Goal: Browse casually: Explore the website without a specific task or goal

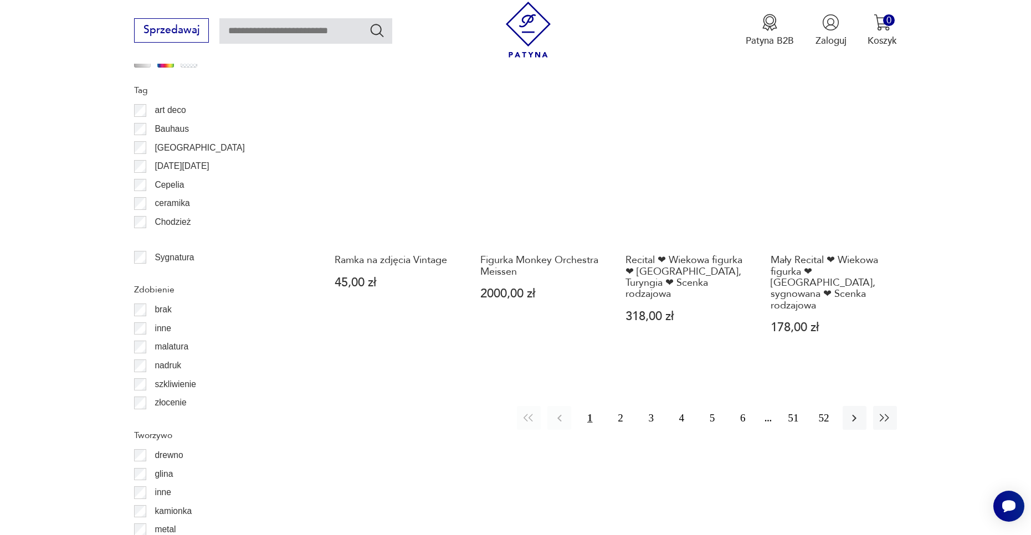
scroll to position [1255, 0]
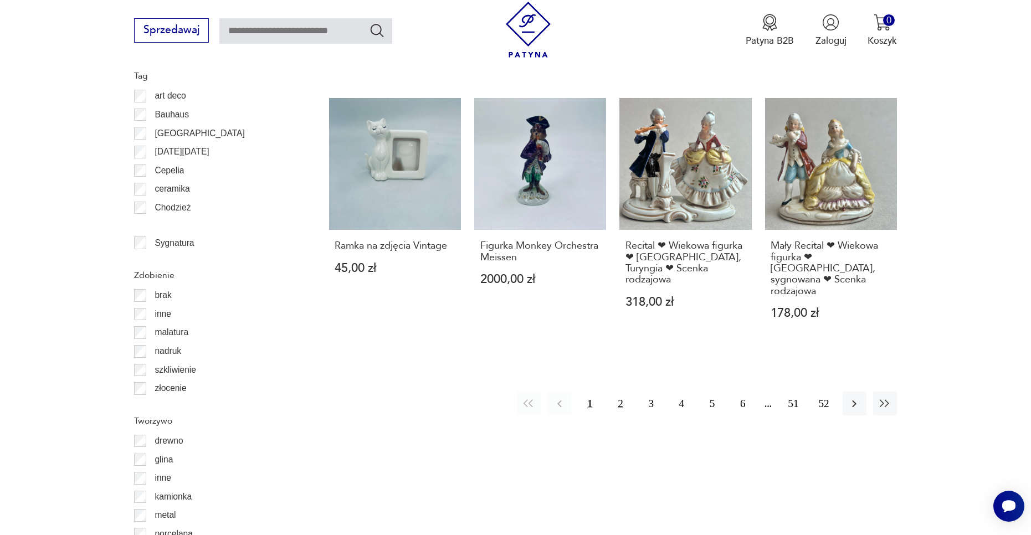
click at [614, 392] on button "2" at bounding box center [620, 404] width 24 height 24
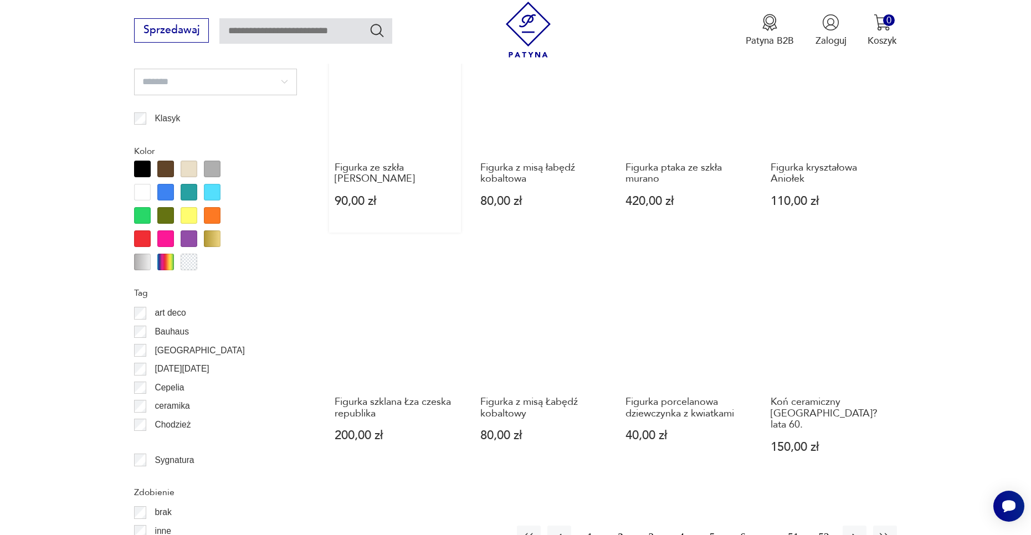
scroll to position [1033, 0]
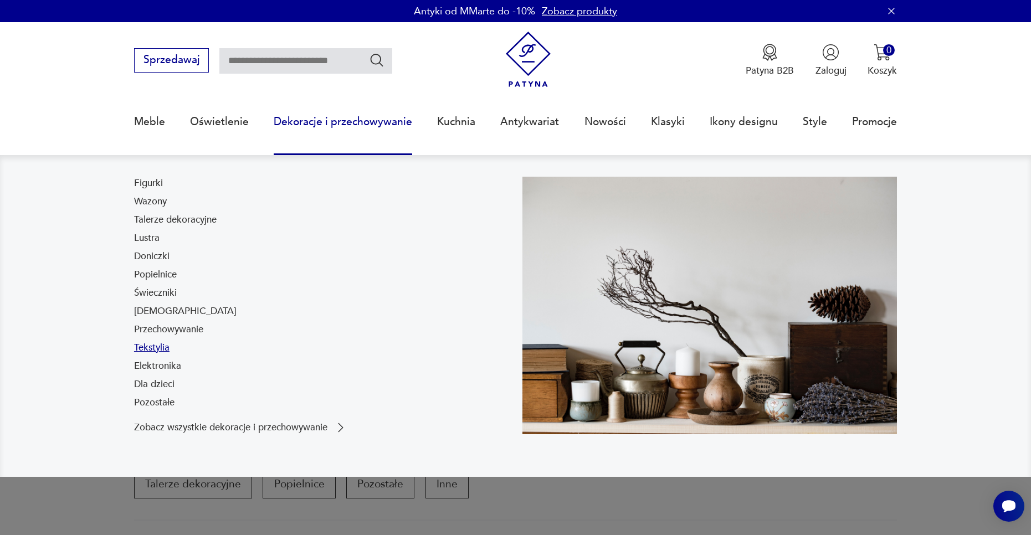
click at [147, 350] on link "Tekstylia" at bounding box center [151, 347] width 35 height 13
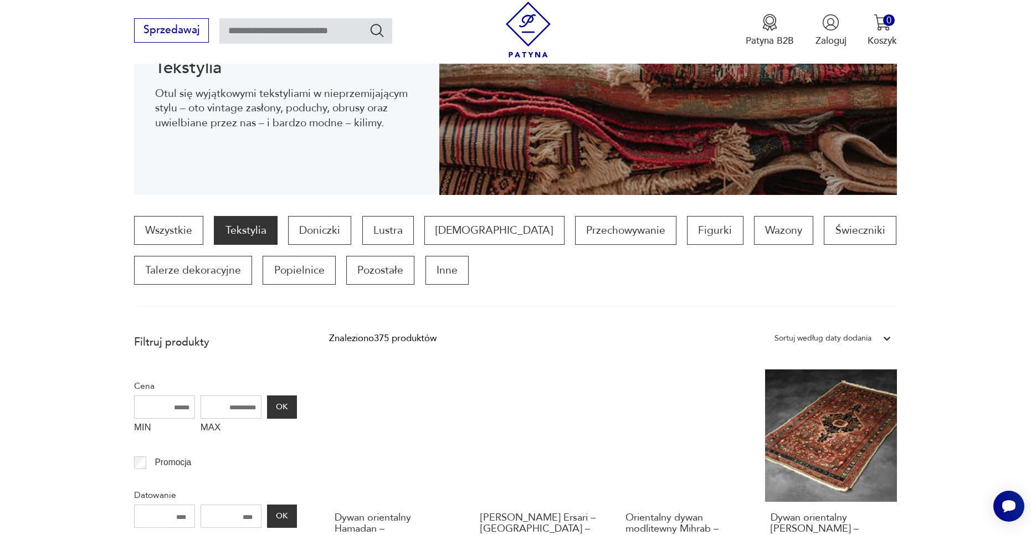
scroll to position [91, 0]
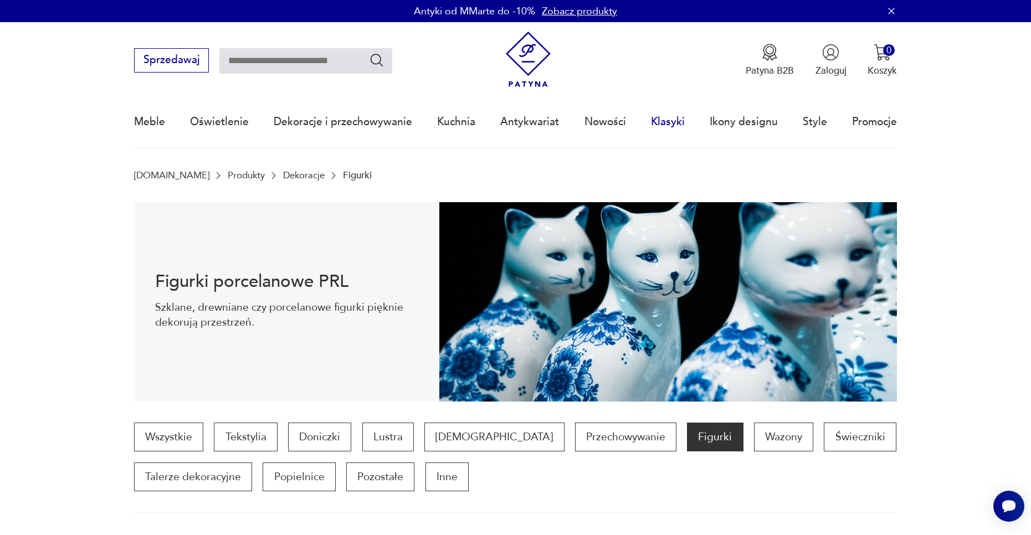
click at [655, 131] on link "Klasyki" at bounding box center [668, 121] width 34 height 51
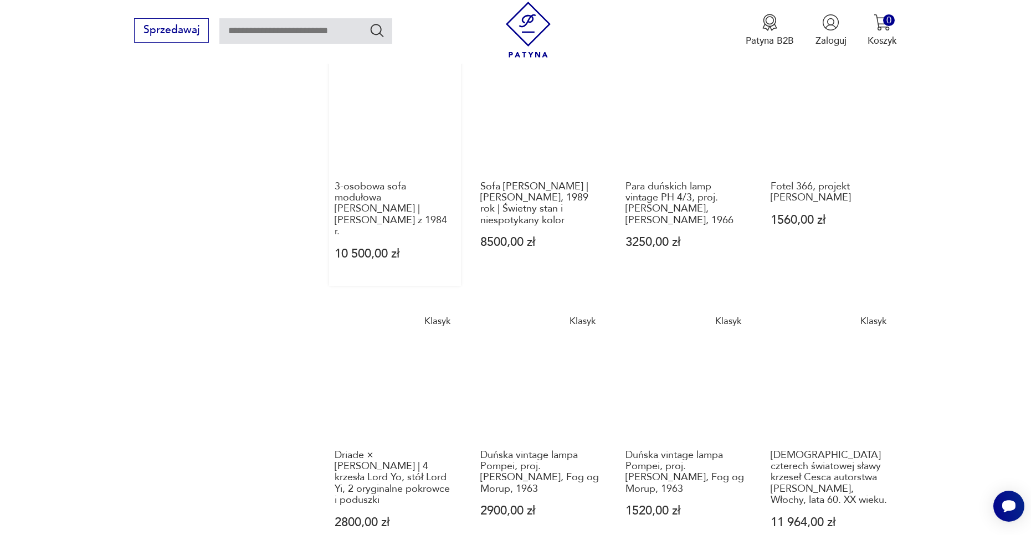
scroll to position [853, 0]
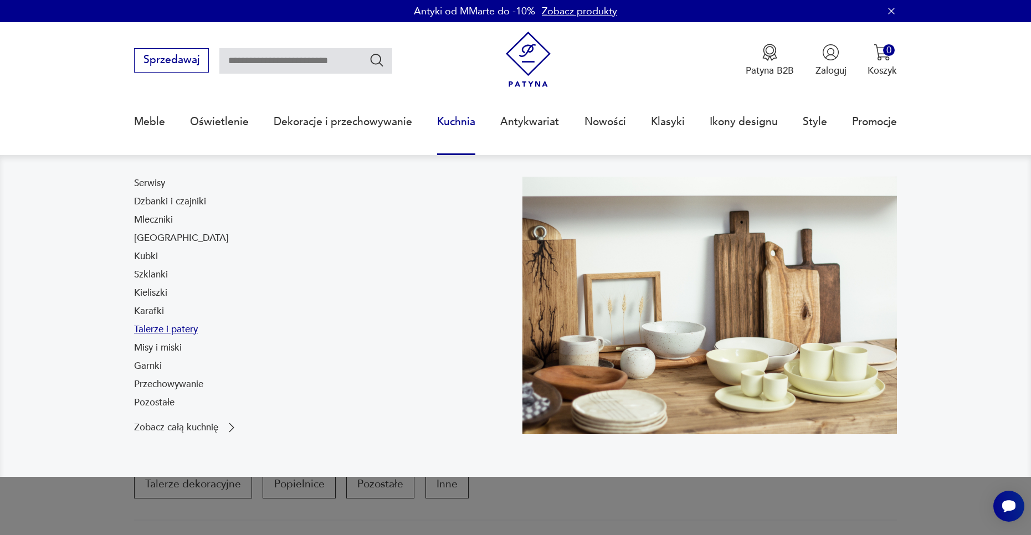
click at [157, 333] on link "Talerze i patery" at bounding box center [166, 329] width 64 height 13
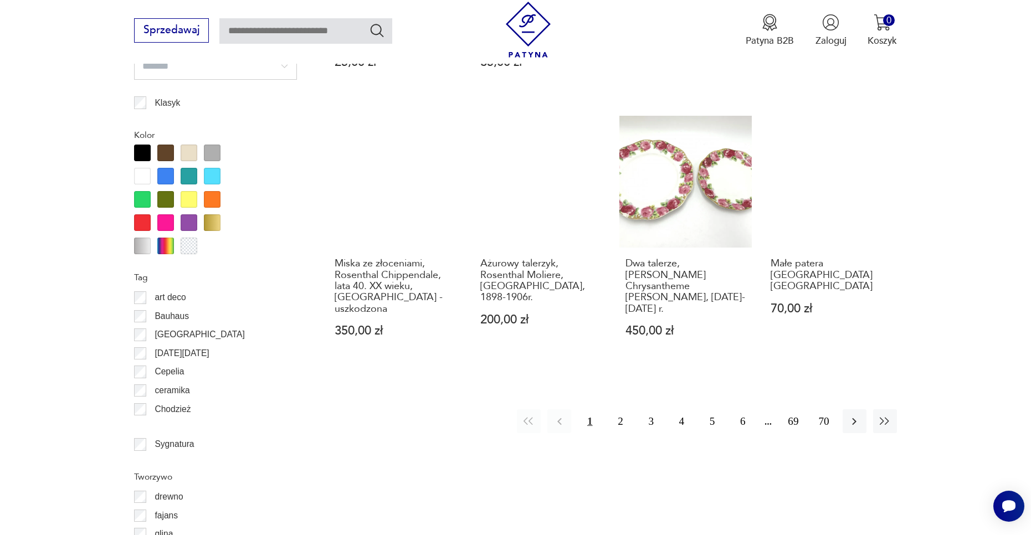
scroll to position [1199, 0]
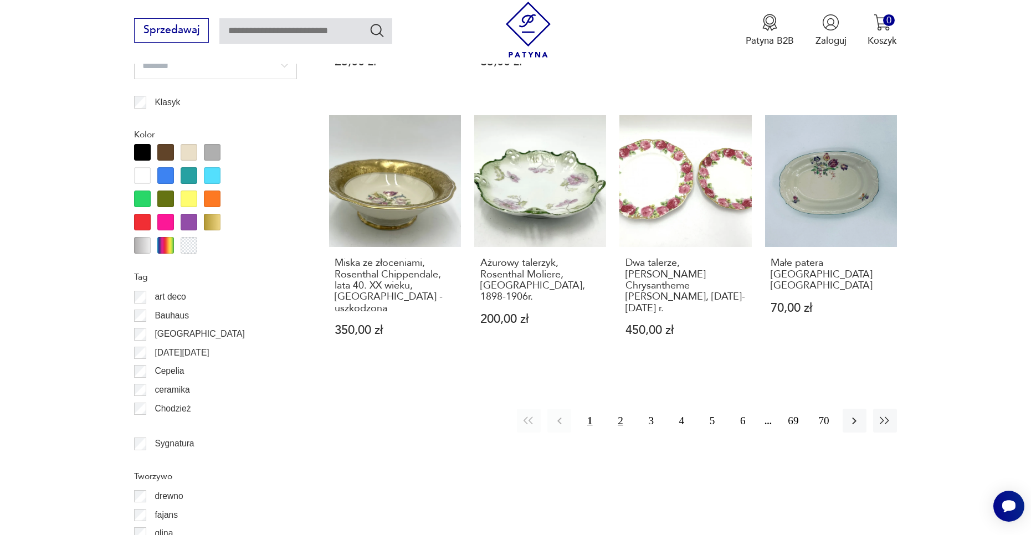
click at [623, 409] on button "2" at bounding box center [620, 421] width 24 height 24
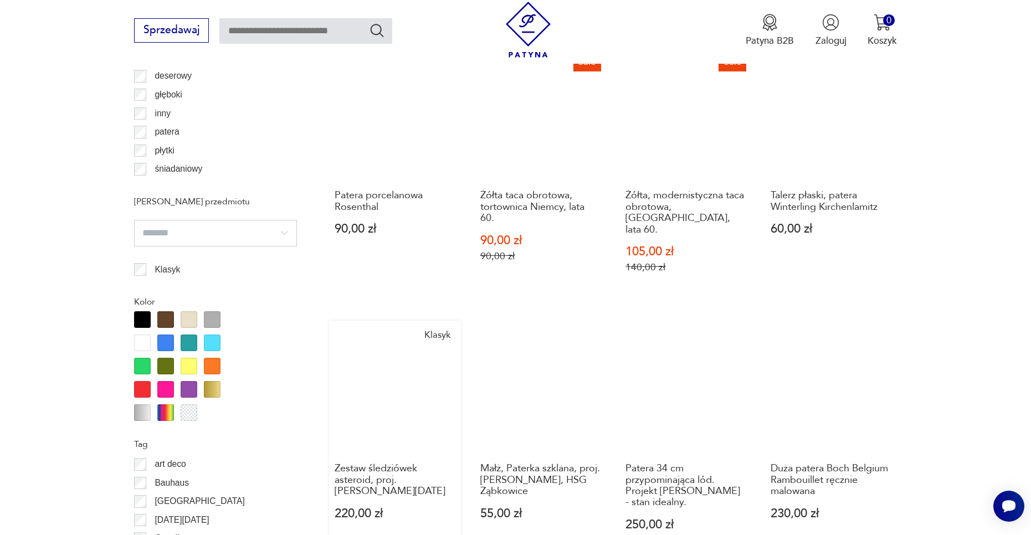
scroll to position [978, 0]
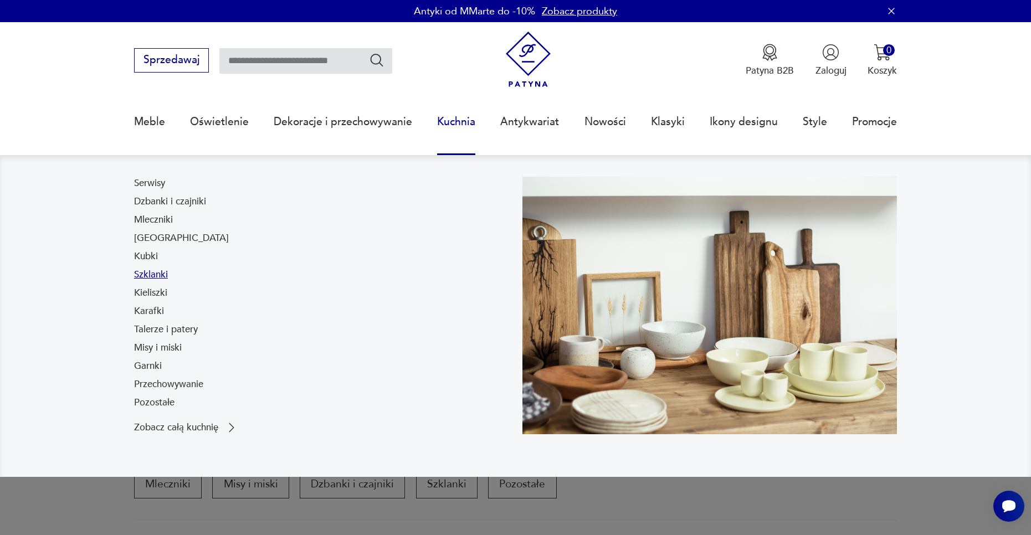
click at [151, 280] on link "Szklanki" at bounding box center [151, 274] width 34 height 13
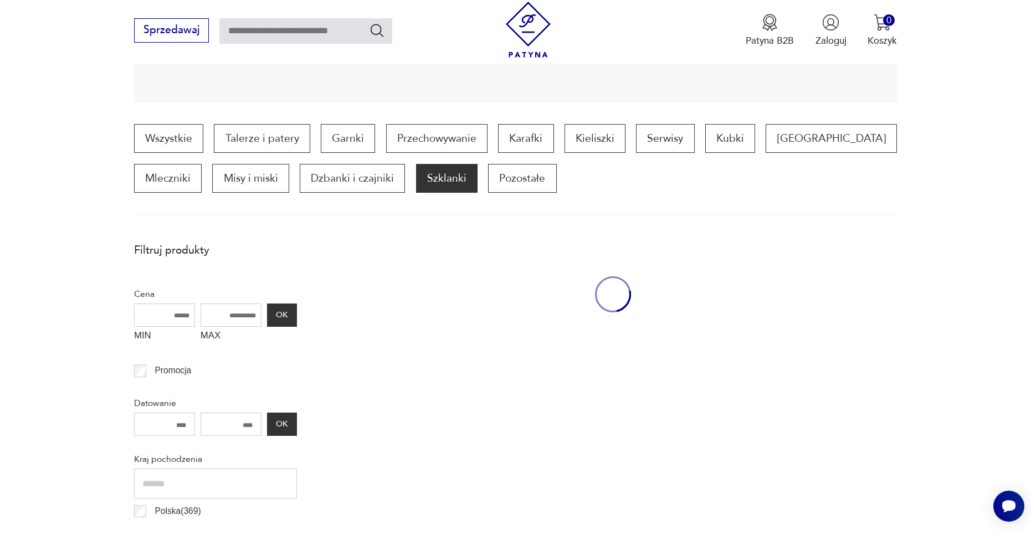
scroll to position [368, 0]
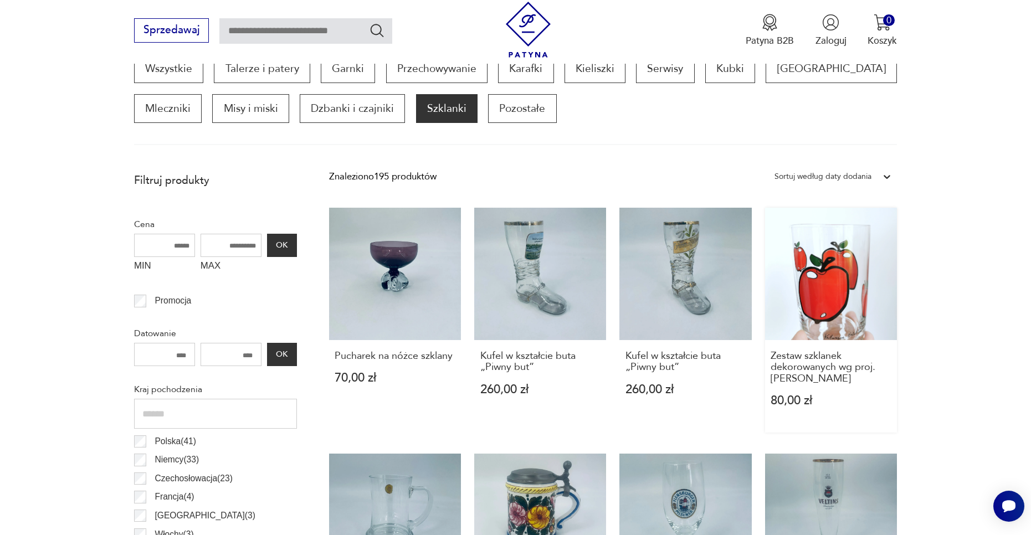
click at [821, 284] on link "Zestaw szklanek dekorowanych wg proj. Katarzyny Hałas 80,00 zł" at bounding box center [831, 320] width 132 height 225
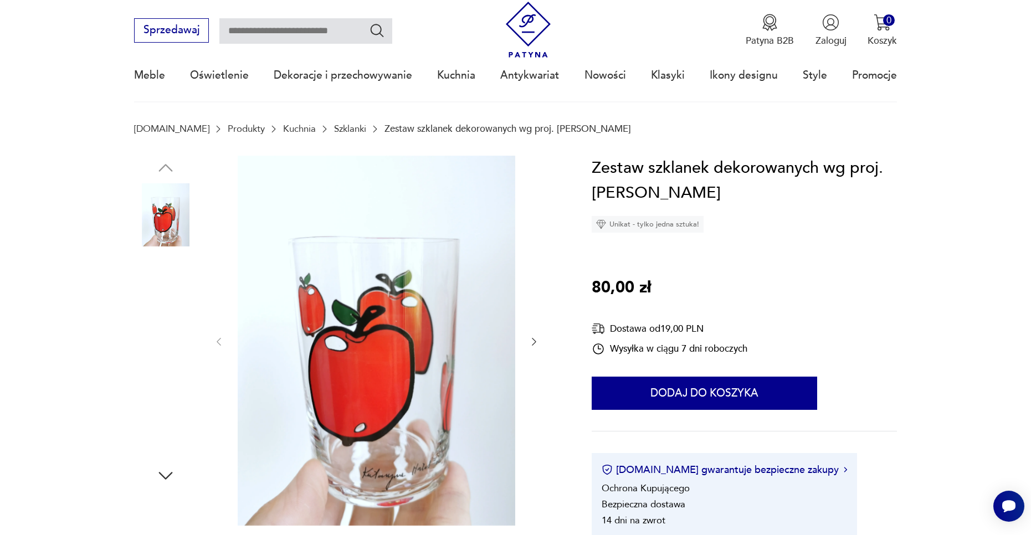
scroll to position [166, 0]
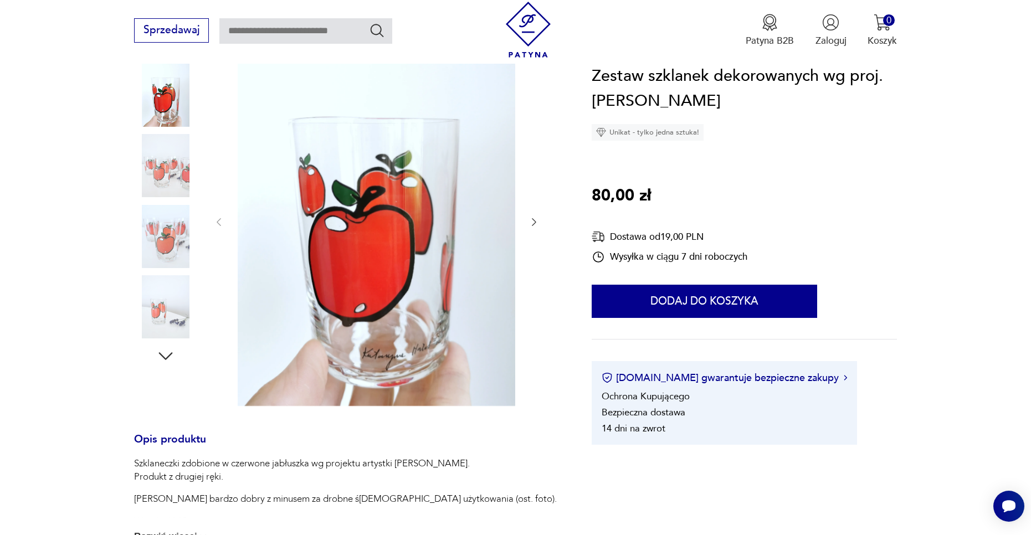
click at [530, 218] on icon "button" at bounding box center [533, 222] width 11 height 11
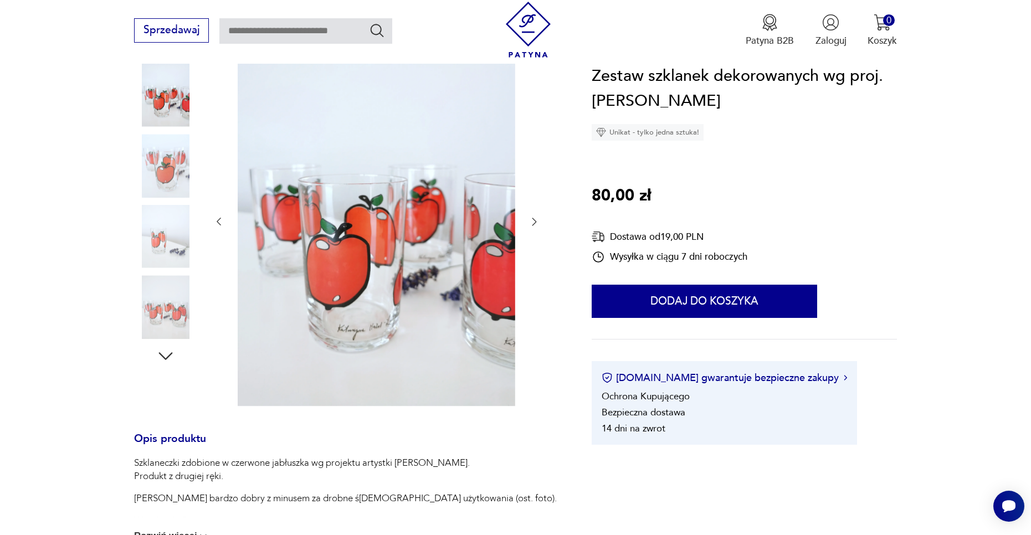
click at [530, 218] on icon "button" at bounding box center [533, 221] width 11 height 11
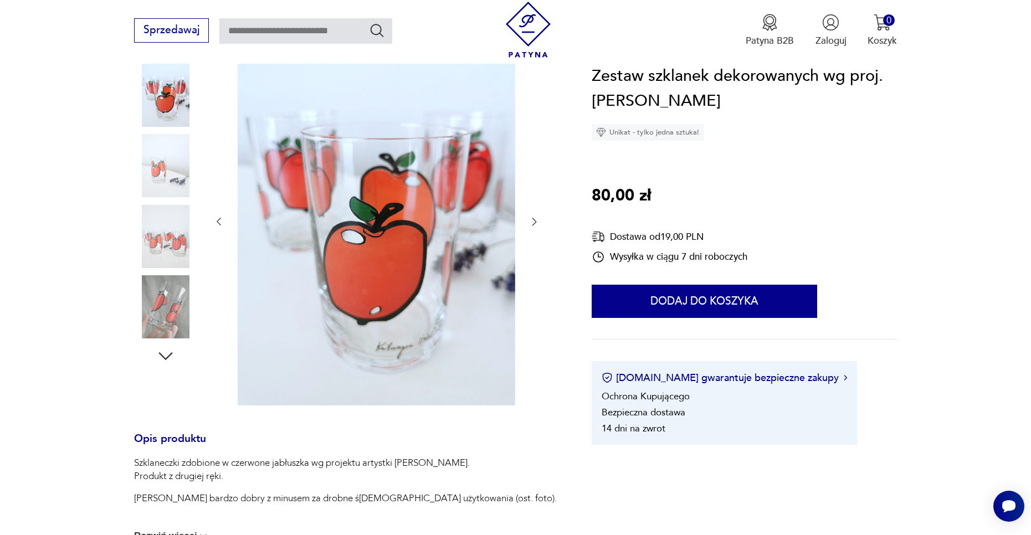
click at [530, 218] on icon "button" at bounding box center [533, 221] width 11 height 11
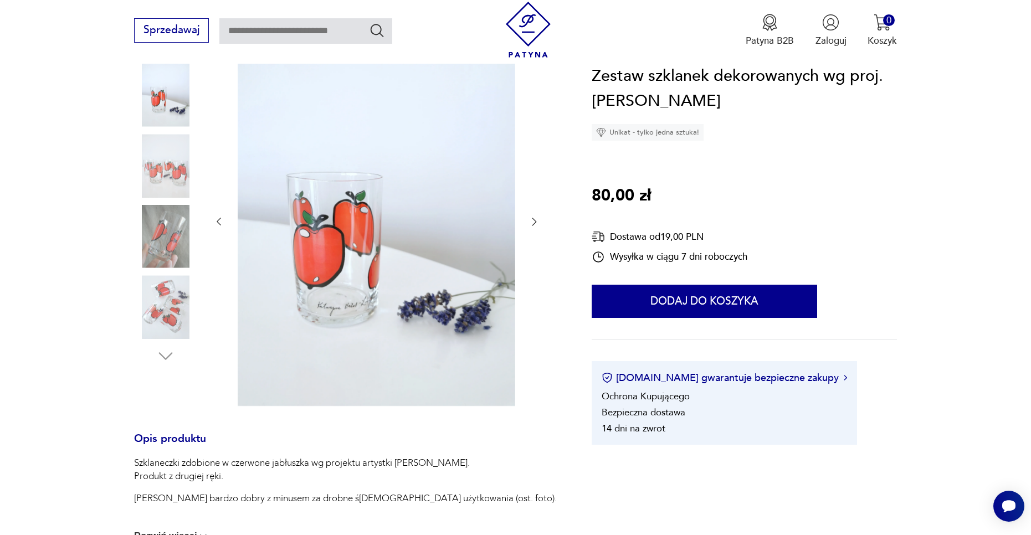
click at [530, 218] on icon "button" at bounding box center [533, 221] width 11 height 11
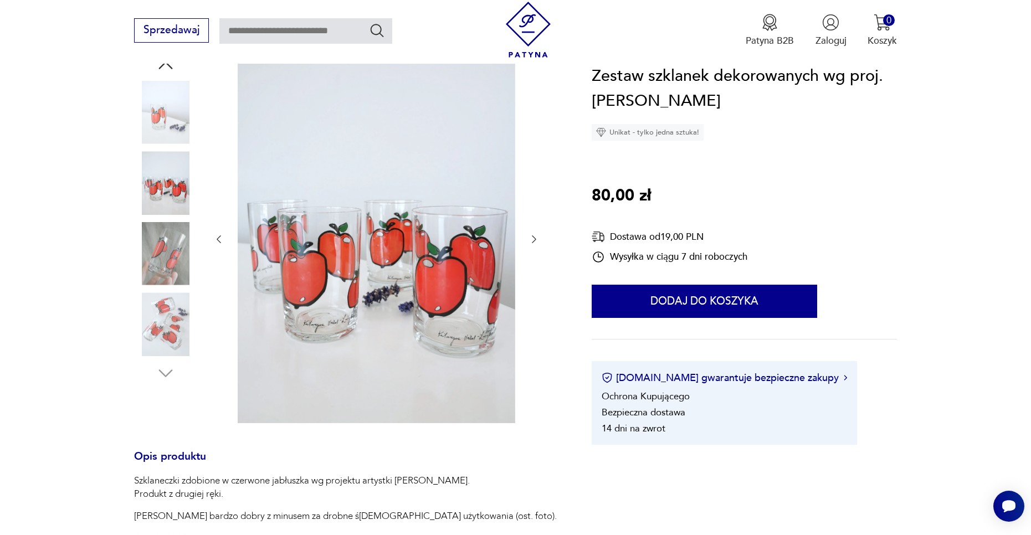
scroll to position [0, 0]
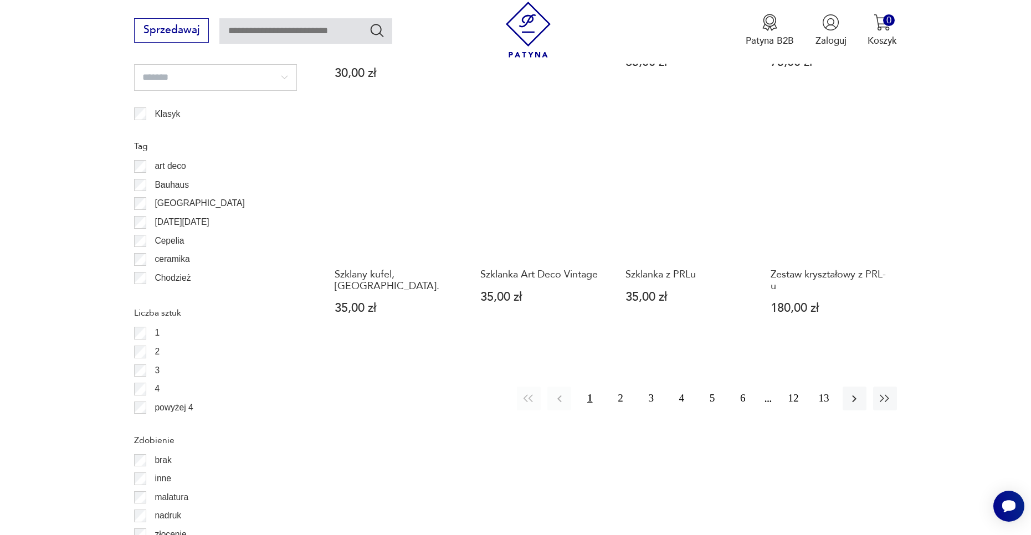
scroll to position [1192, 0]
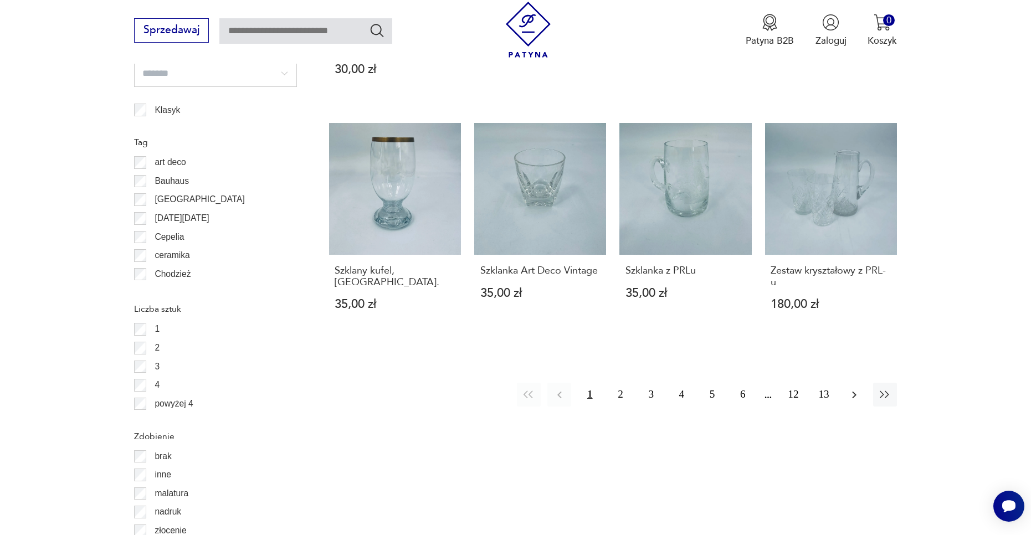
click at [846, 386] on button "button" at bounding box center [855, 395] width 24 height 24
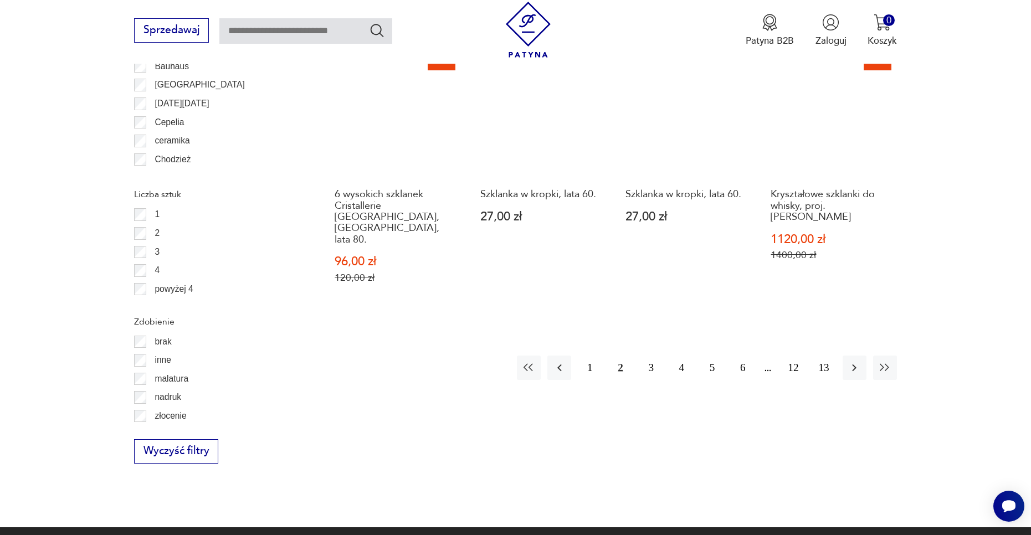
scroll to position [1310, 0]
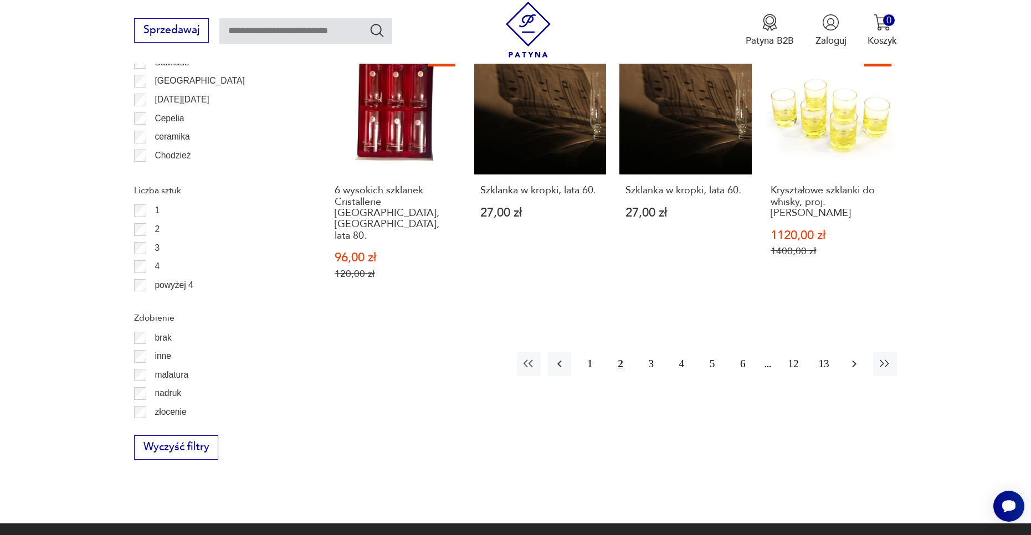
click at [863, 352] on button "button" at bounding box center [855, 364] width 24 height 24
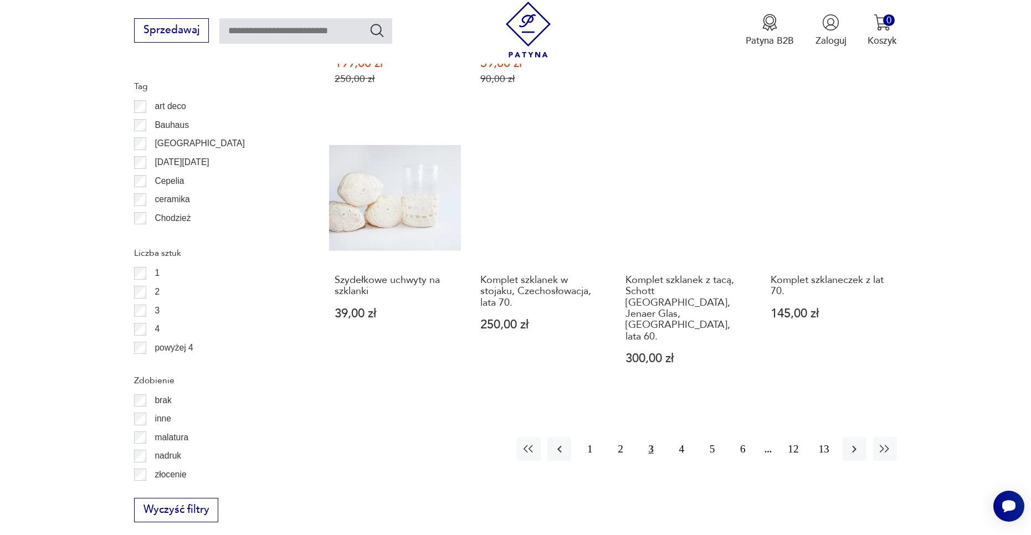
scroll to position [1255, 0]
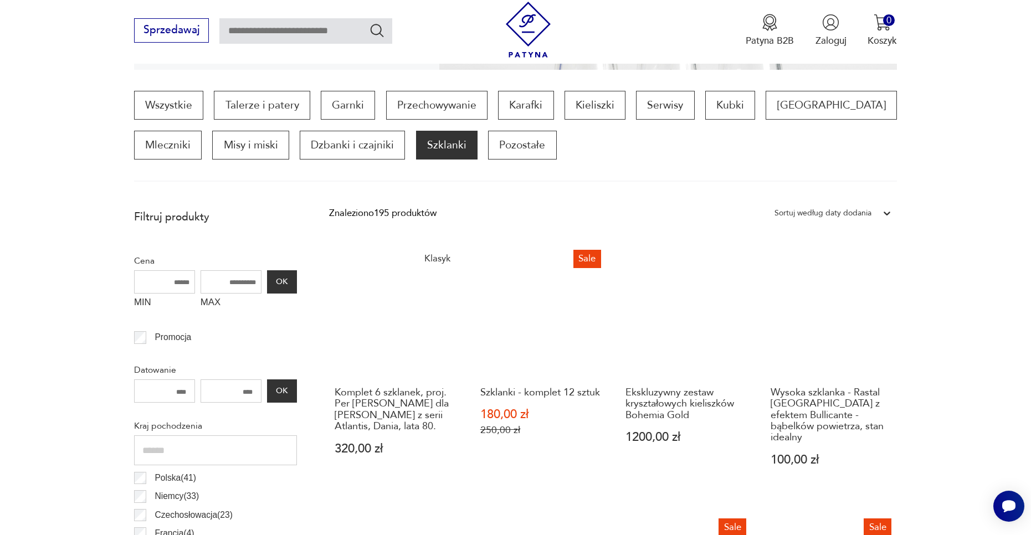
scroll to position [313, 0]
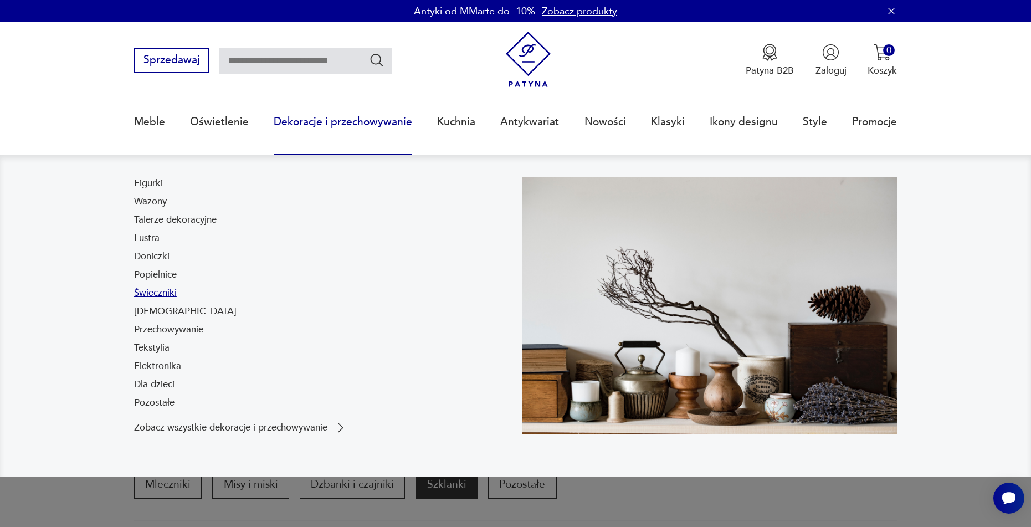
click at [156, 290] on link "Świeczniki" at bounding box center [155, 292] width 43 height 13
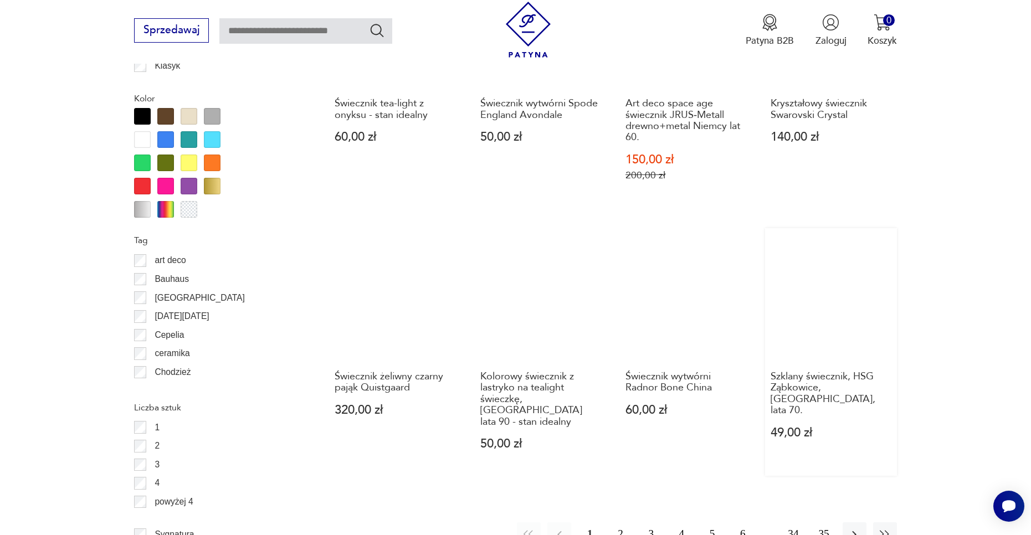
scroll to position [1088, 0]
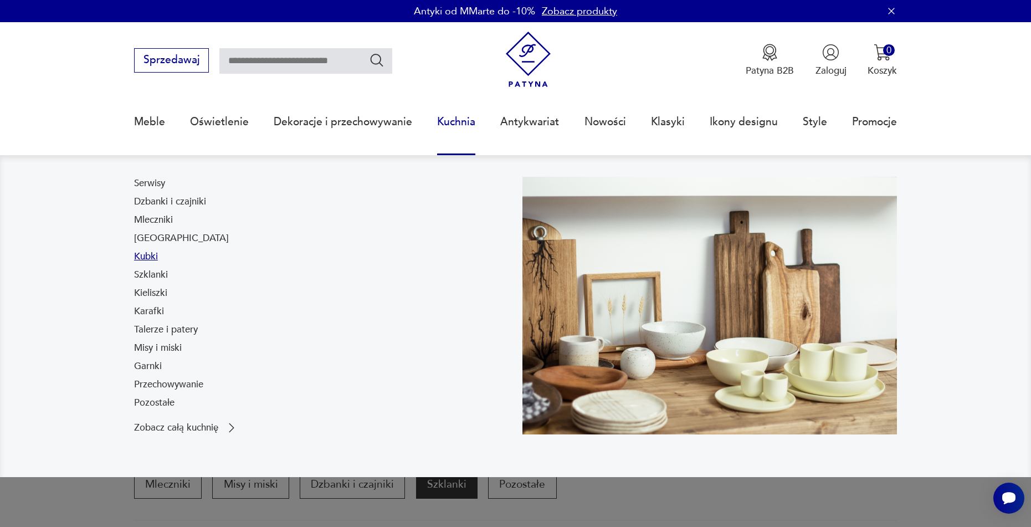
click at [152, 255] on link "Kubki" at bounding box center [146, 256] width 24 height 13
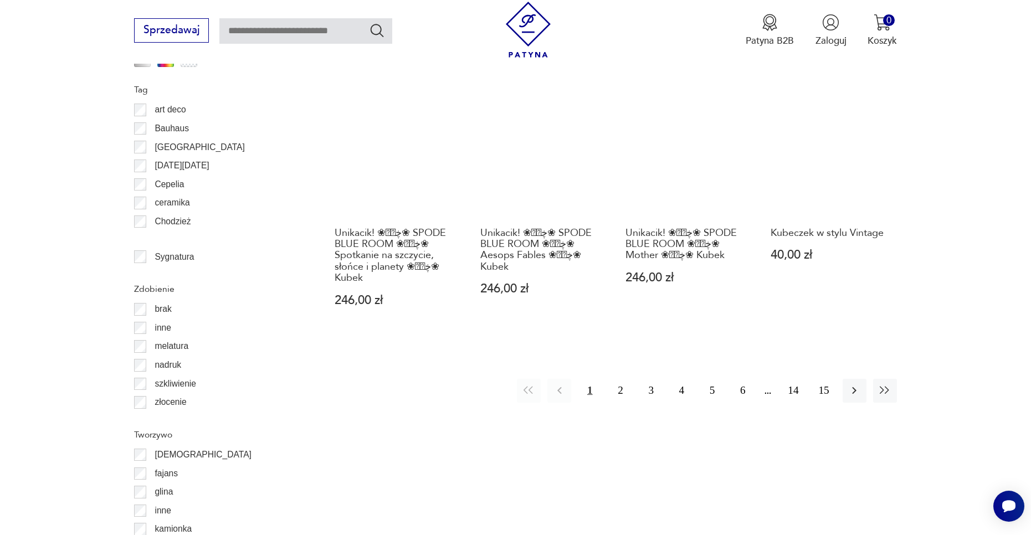
scroll to position [1255, 0]
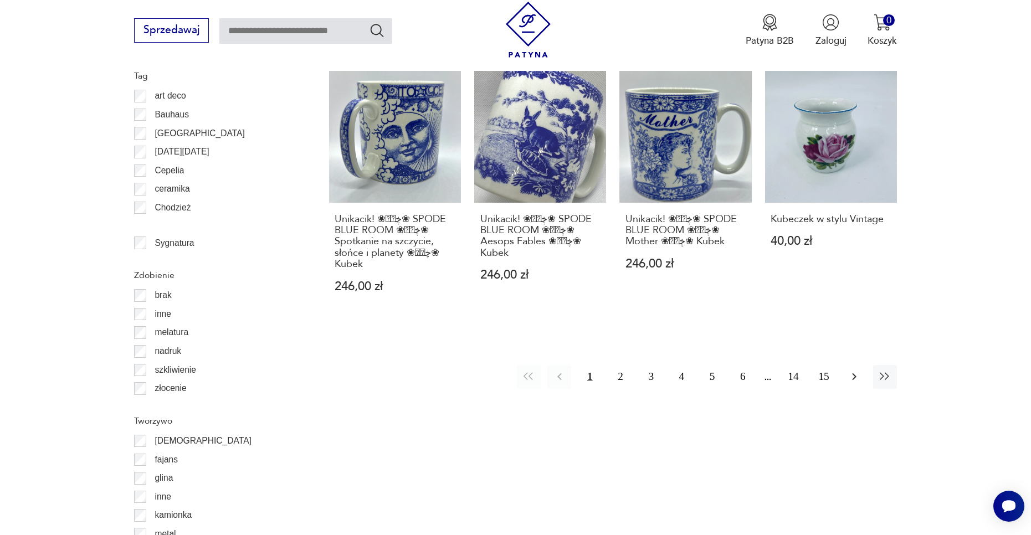
click at [862, 378] on button "button" at bounding box center [855, 377] width 24 height 24
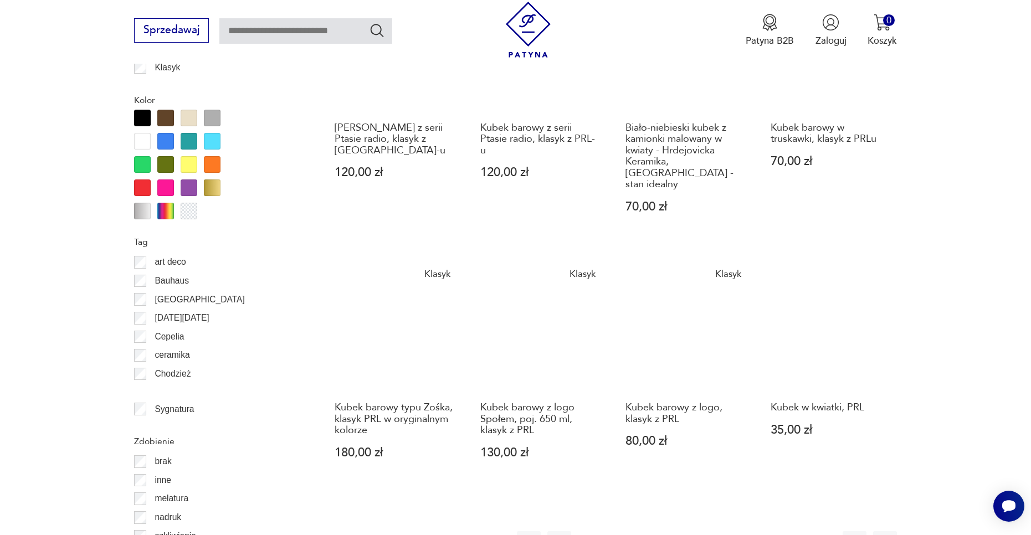
scroll to position [867, 0]
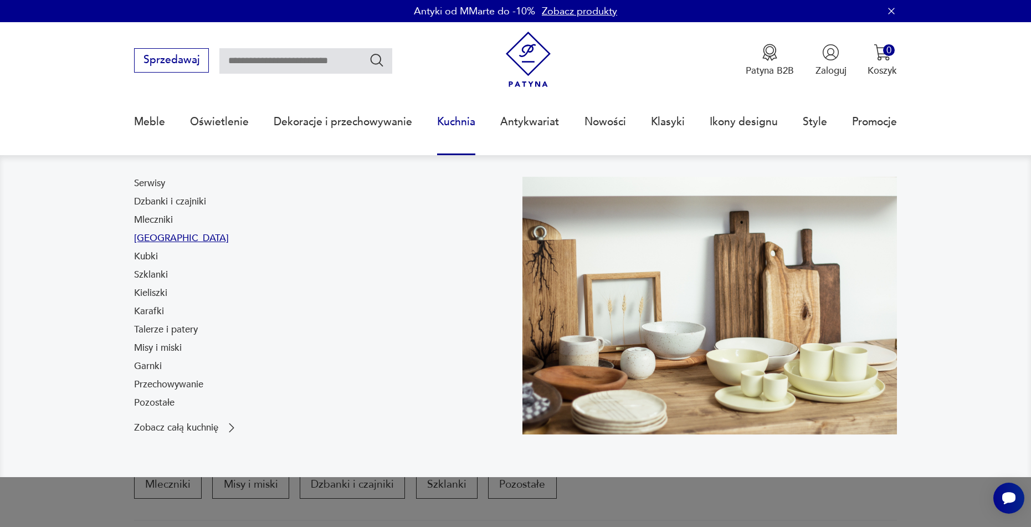
click at [154, 237] on link "[GEOGRAPHIC_DATA]" at bounding box center [181, 238] width 95 height 13
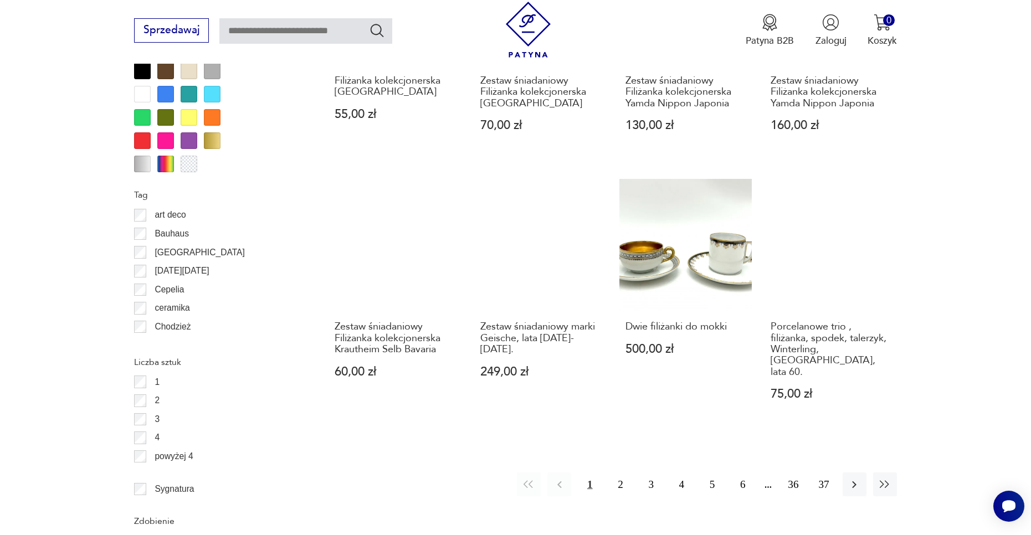
scroll to position [1144, 0]
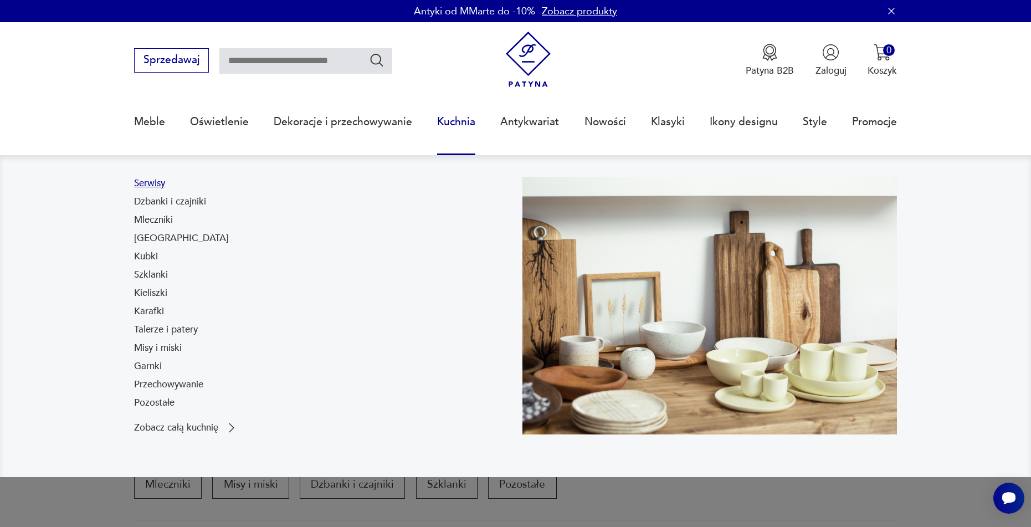
click at [152, 184] on link "Serwisy" at bounding box center [149, 183] width 31 height 13
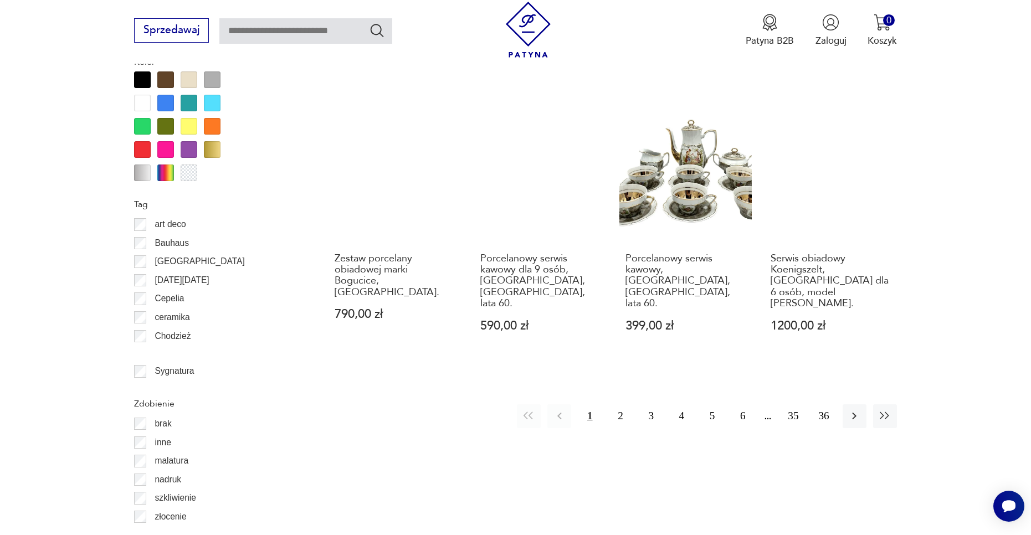
scroll to position [1199, 0]
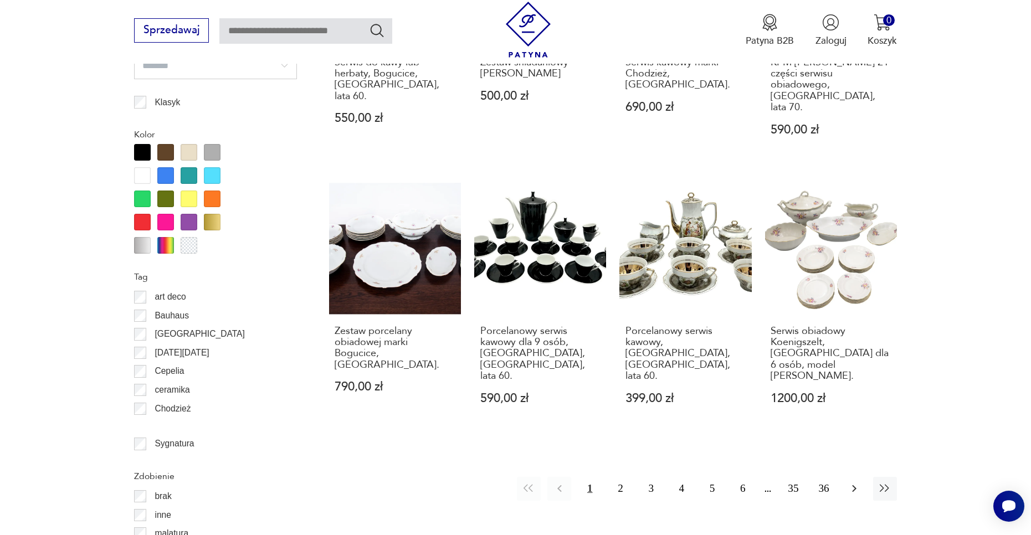
click at [850, 482] on icon "button" at bounding box center [854, 488] width 13 height 13
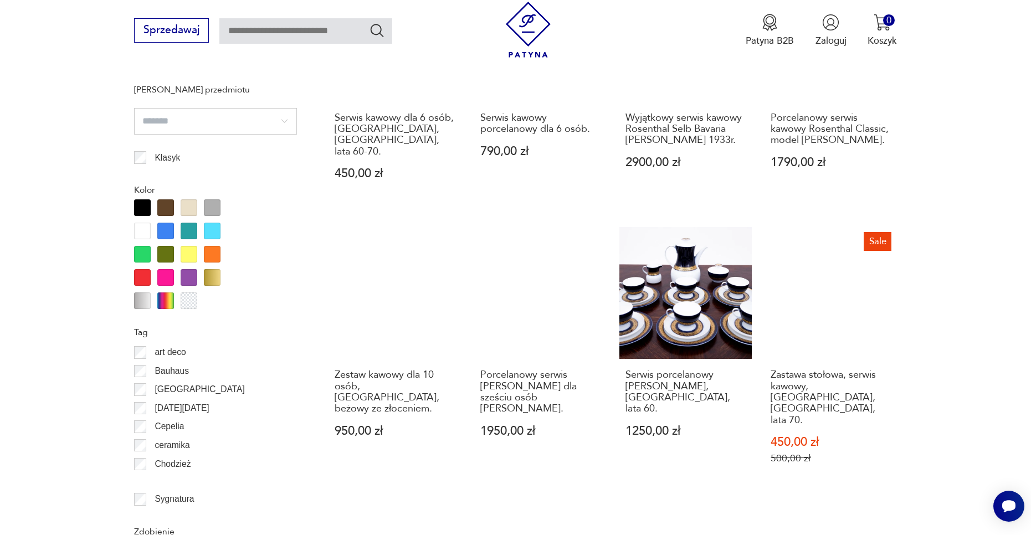
scroll to position [978, 0]
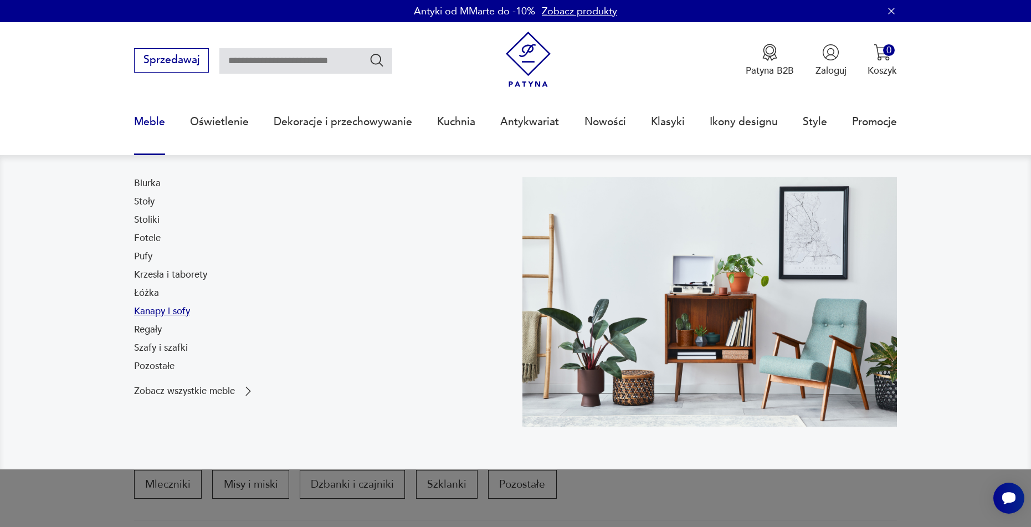
click at [154, 311] on link "Kanapy i sofy" at bounding box center [162, 311] width 56 height 13
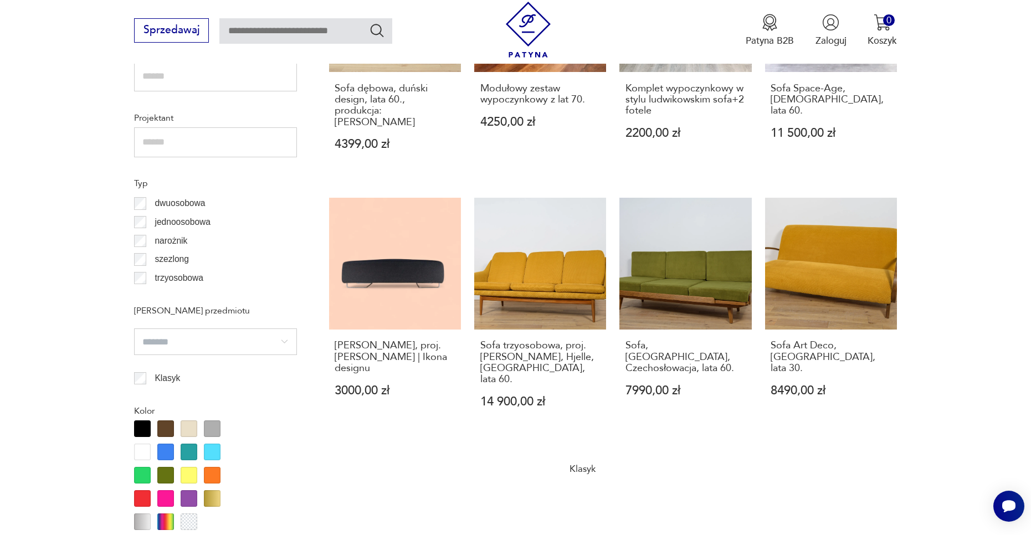
scroll to position [867, 0]
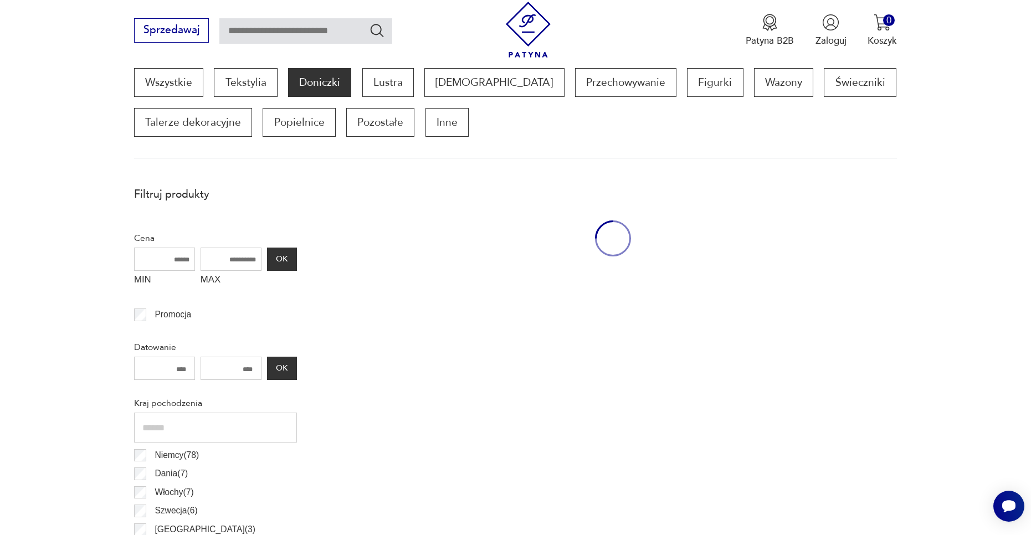
scroll to position [368, 0]
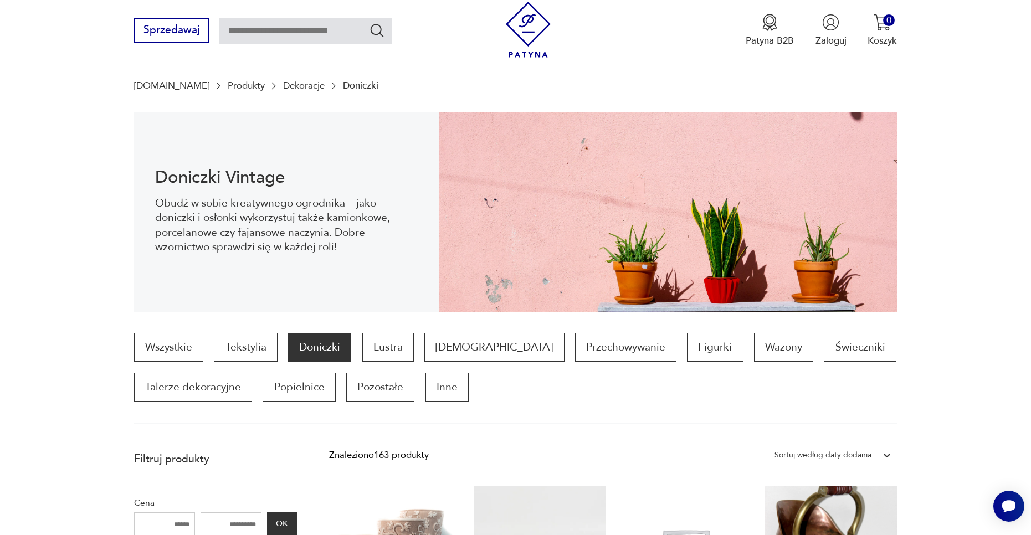
scroll to position [36, 0]
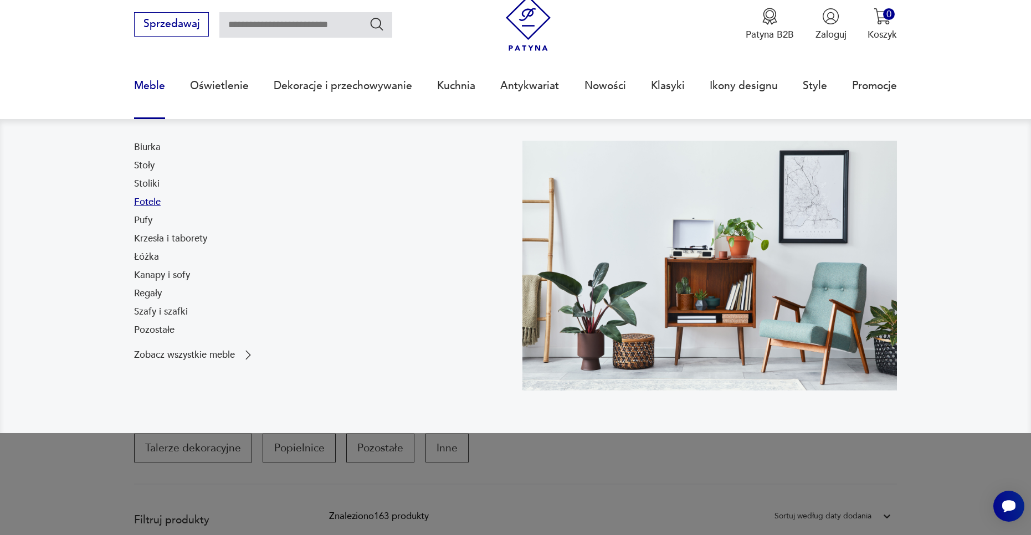
click at [152, 206] on link "Fotele" at bounding box center [147, 202] width 27 height 13
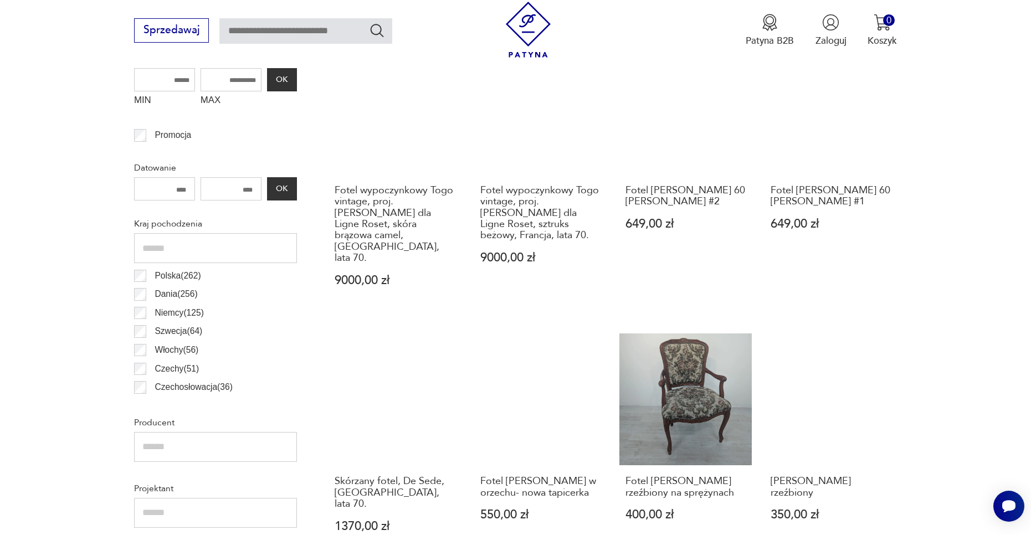
scroll to position [313, 0]
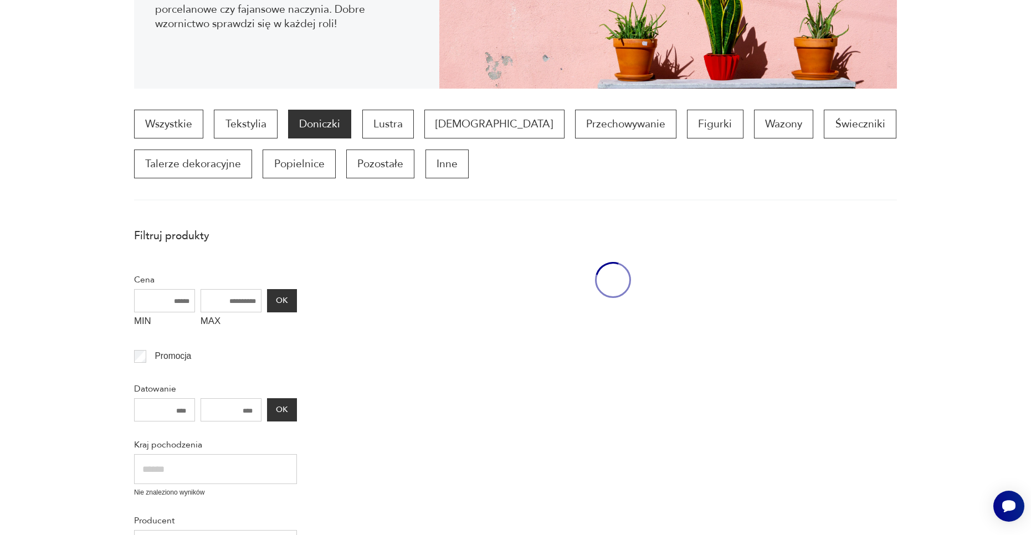
scroll to position [36, 0]
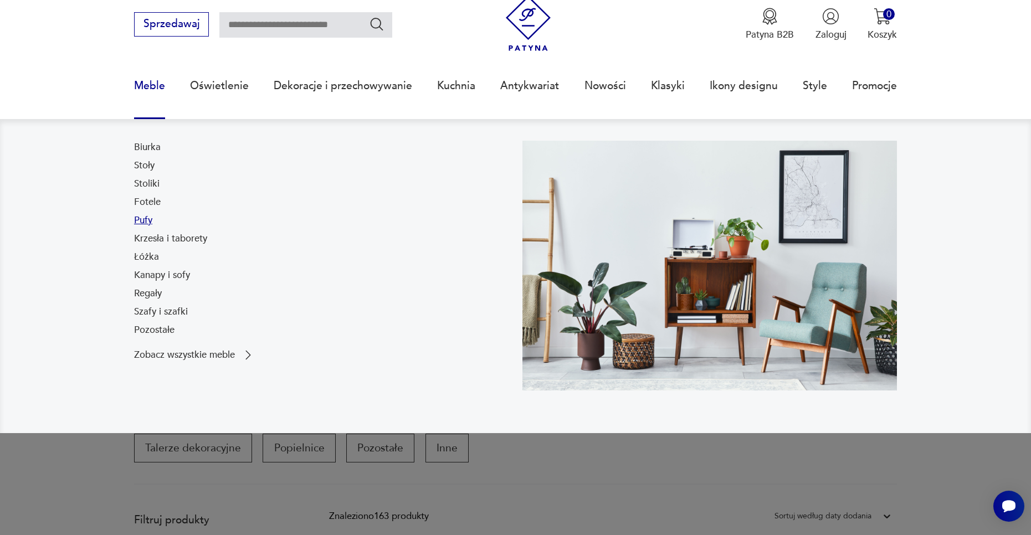
click at [145, 220] on link "Pufy" at bounding box center [143, 220] width 18 height 13
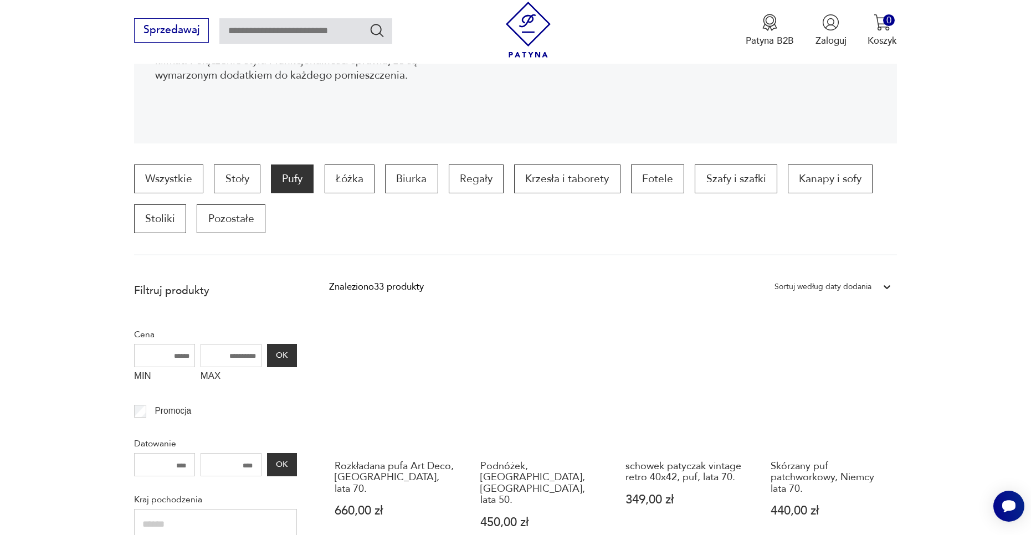
scroll to position [264, 0]
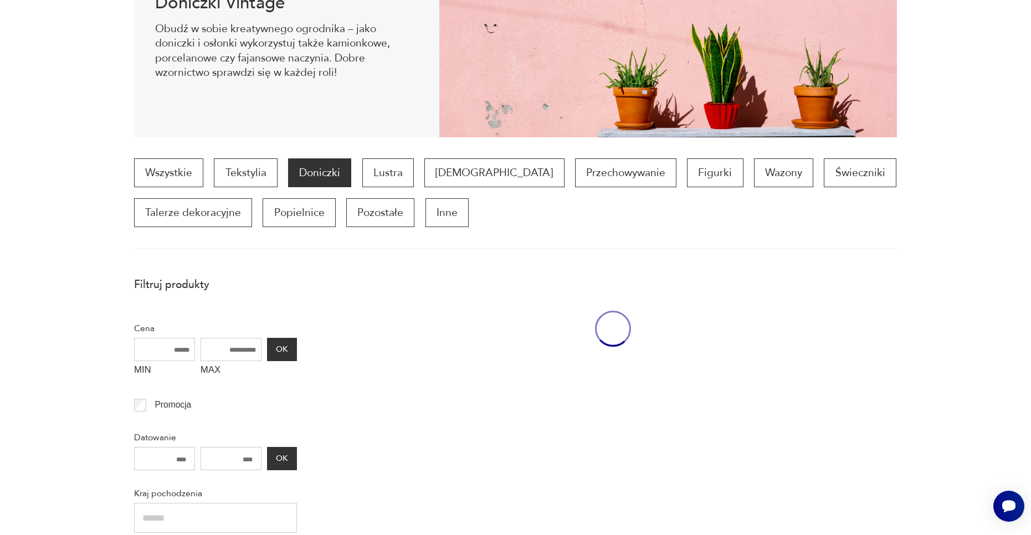
scroll to position [36, 0]
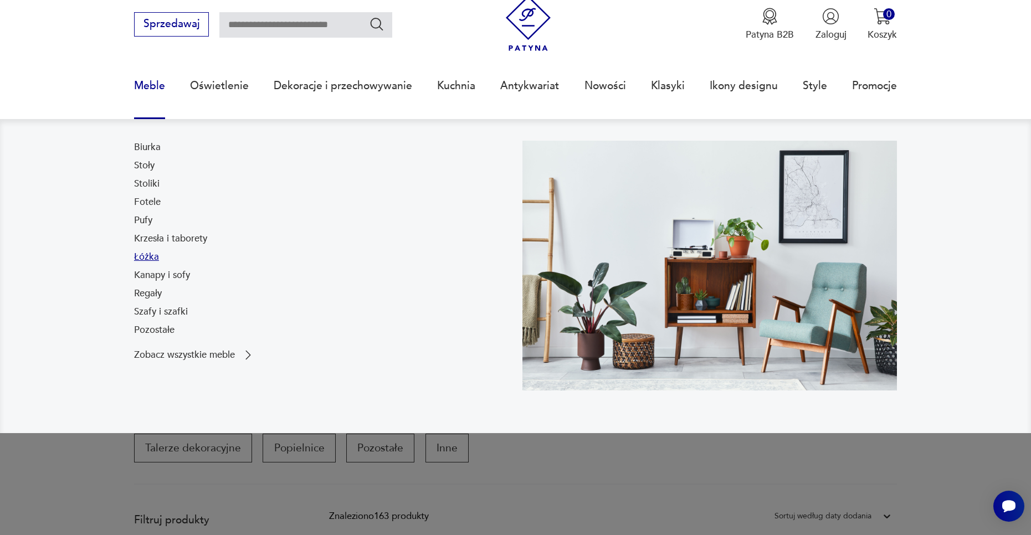
click at [145, 259] on link "Łóżka" at bounding box center [146, 256] width 25 height 13
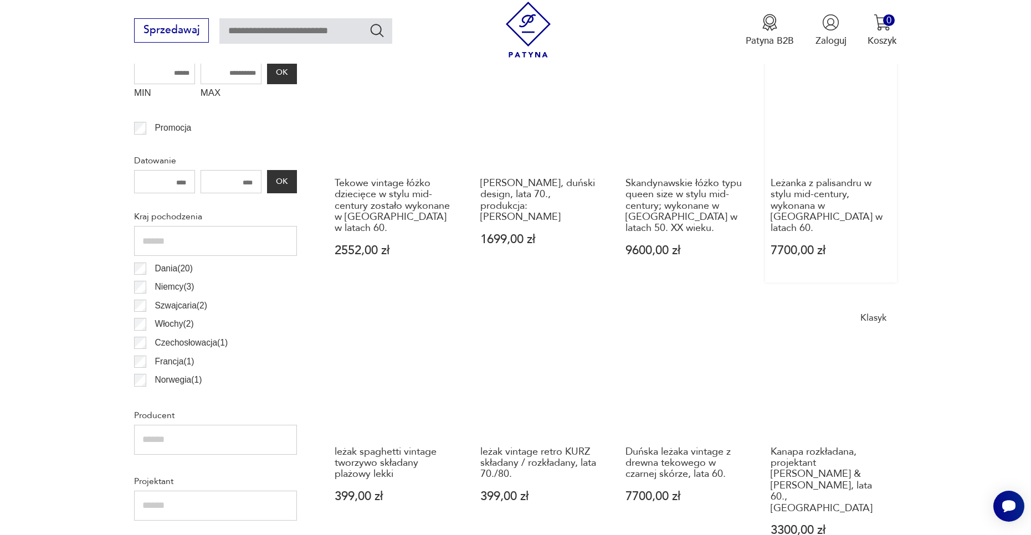
scroll to position [535, 0]
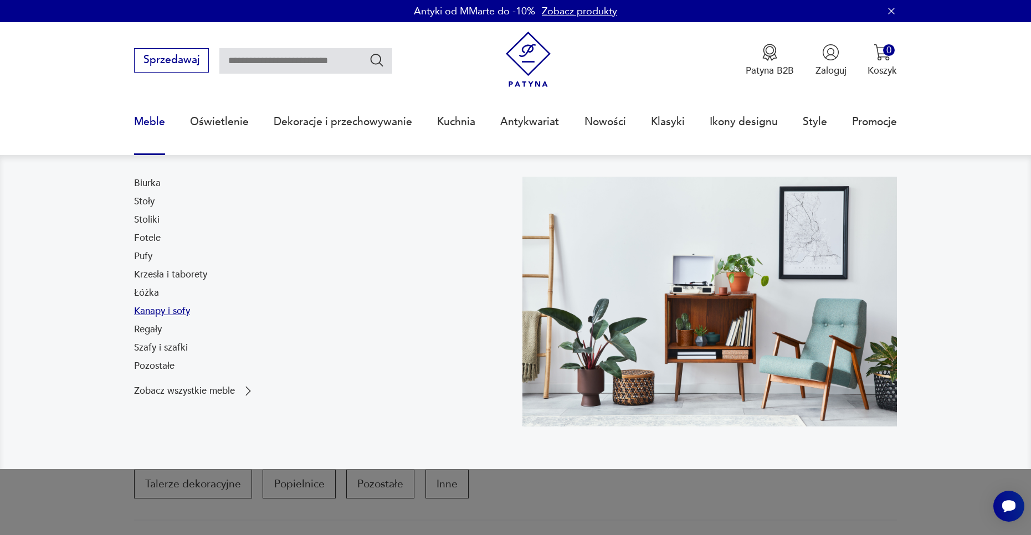
click at [144, 314] on link "Kanapy i sofy" at bounding box center [162, 311] width 56 height 13
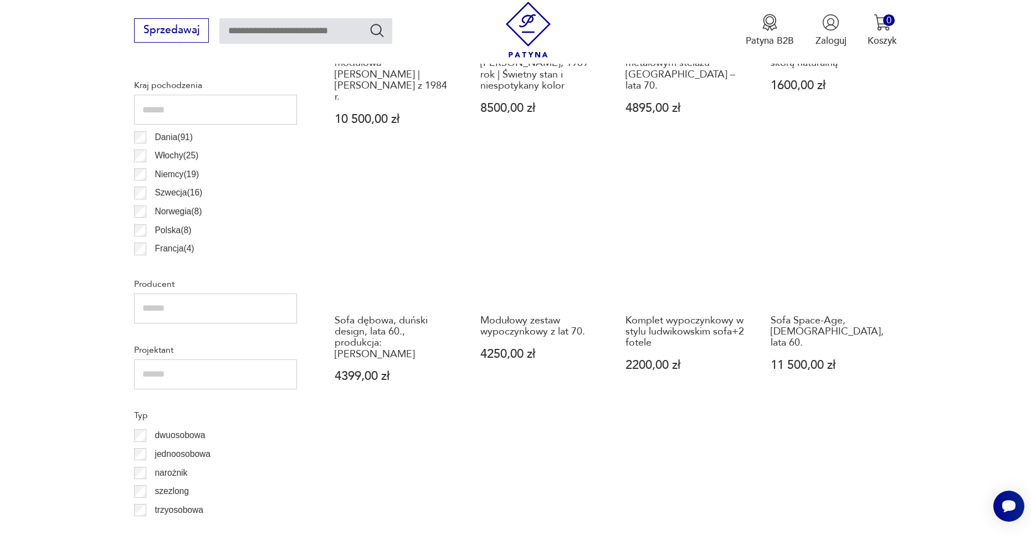
scroll to position [535, 0]
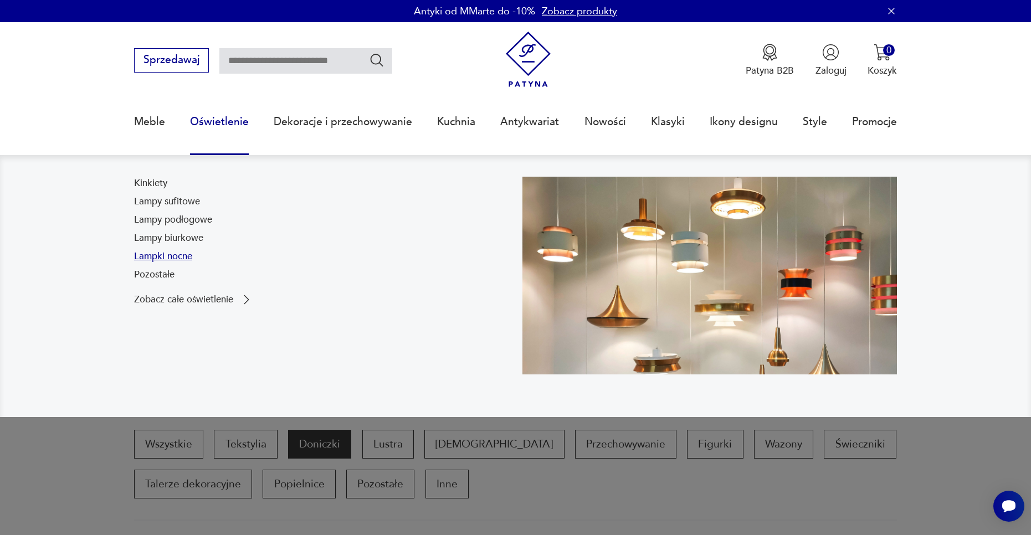
click at [147, 254] on link "Lampki nocne" at bounding box center [163, 256] width 58 height 13
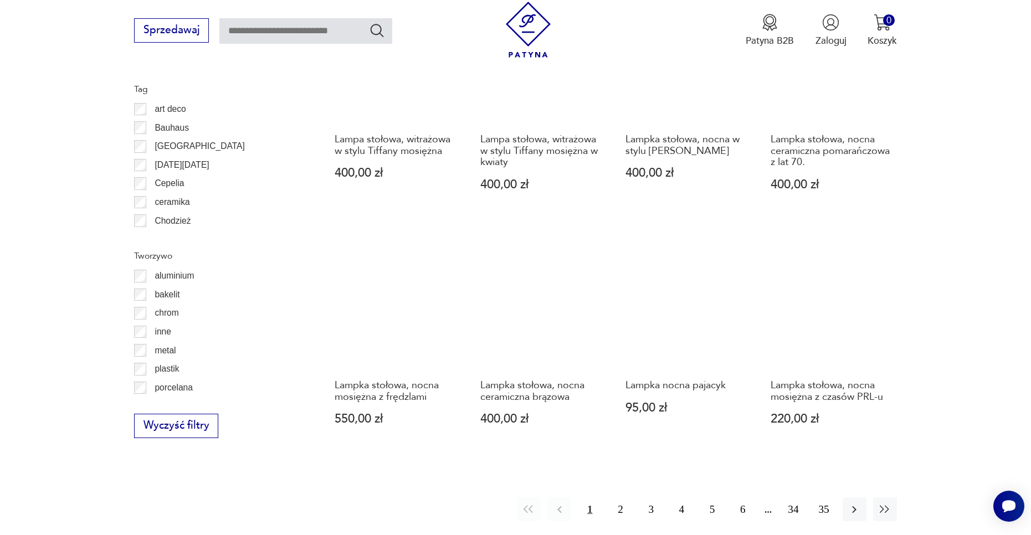
scroll to position [886, 0]
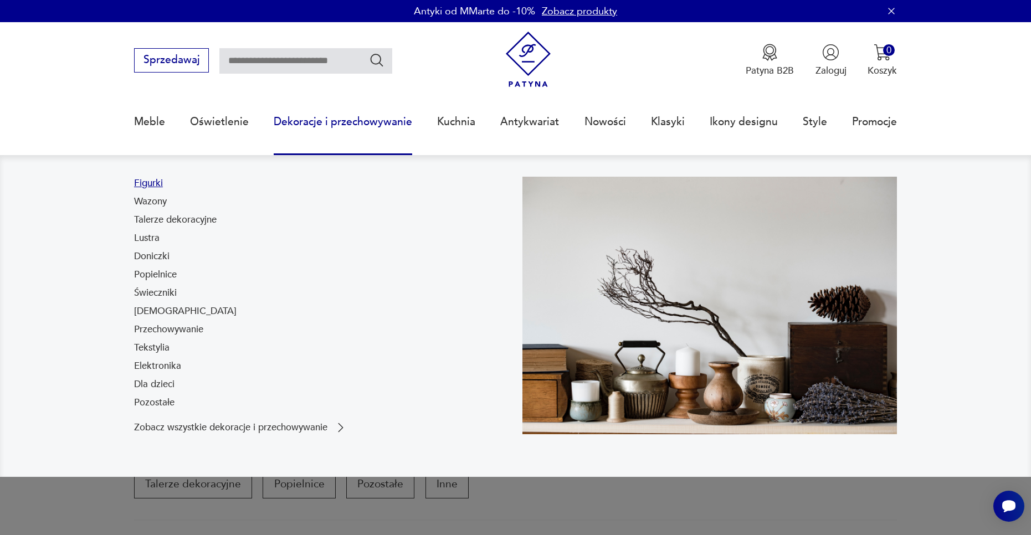
click at [154, 184] on link "Figurki" at bounding box center [148, 183] width 29 height 13
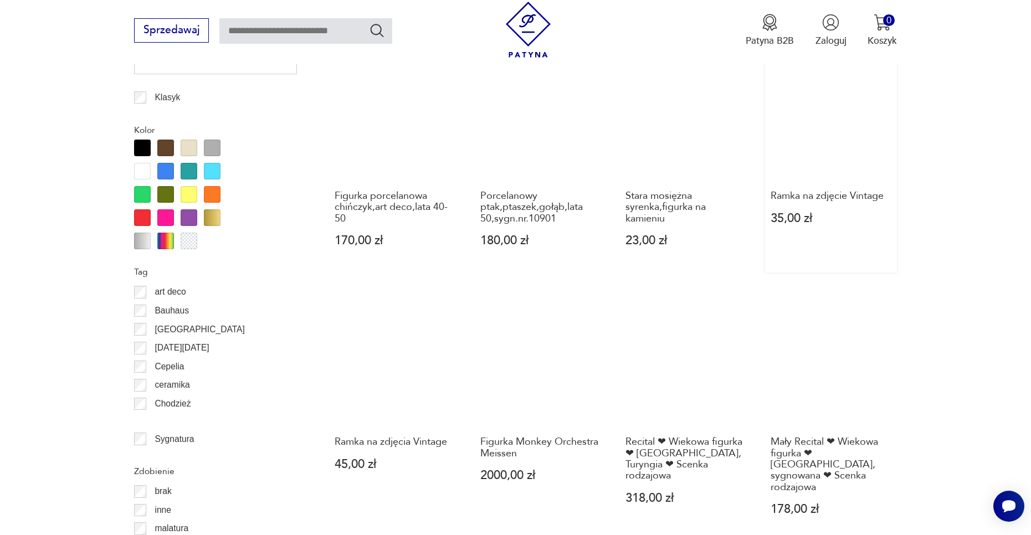
scroll to position [1033, 0]
